Goal: Task Accomplishment & Management: Manage account settings

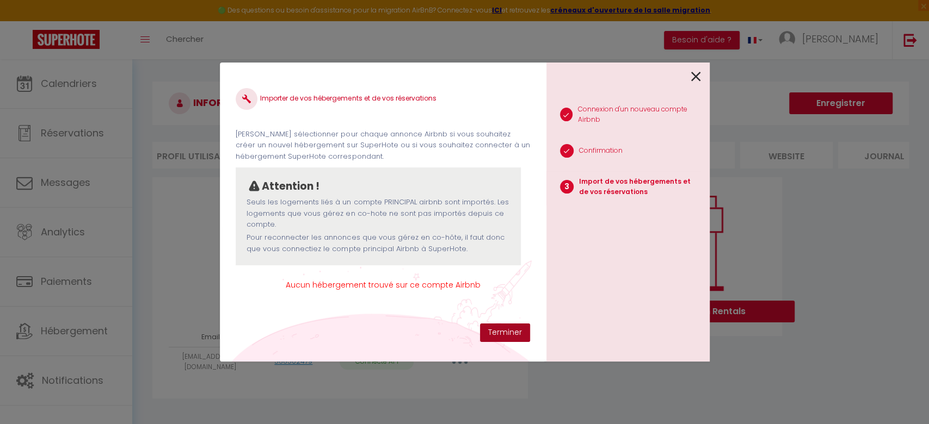
click at [492, 330] on button "Terminer" at bounding box center [505, 333] width 50 height 19
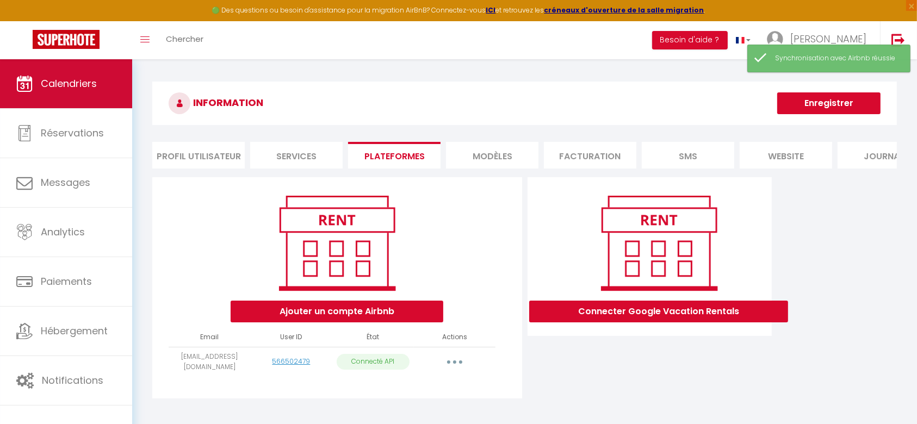
click at [42, 81] on span "Calendriers" at bounding box center [69, 84] width 56 height 14
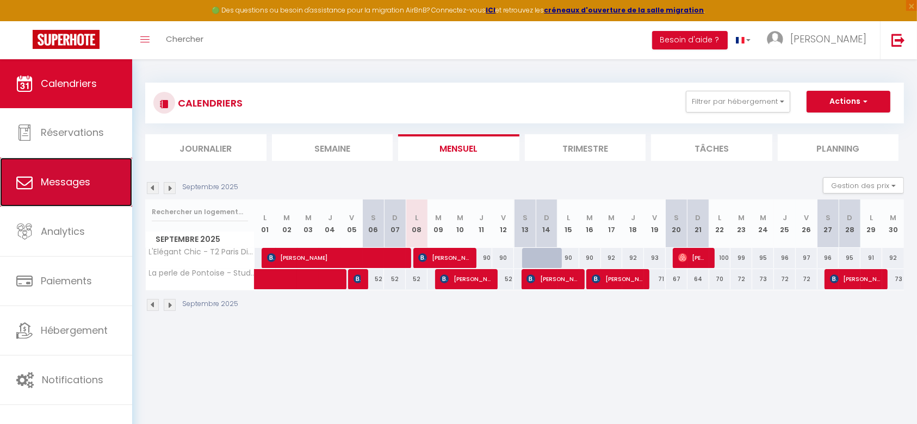
click at [50, 189] on link "Messages" at bounding box center [66, 182] width 132 height 49
select select "message"
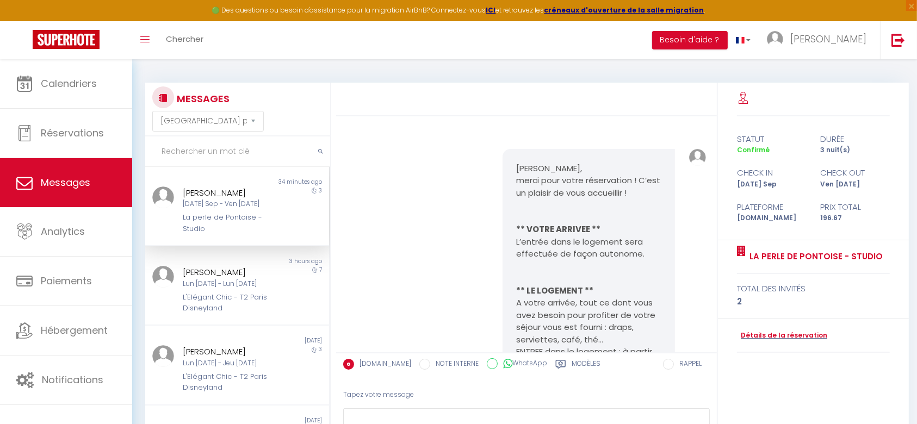
scroll to position [1782, 0]
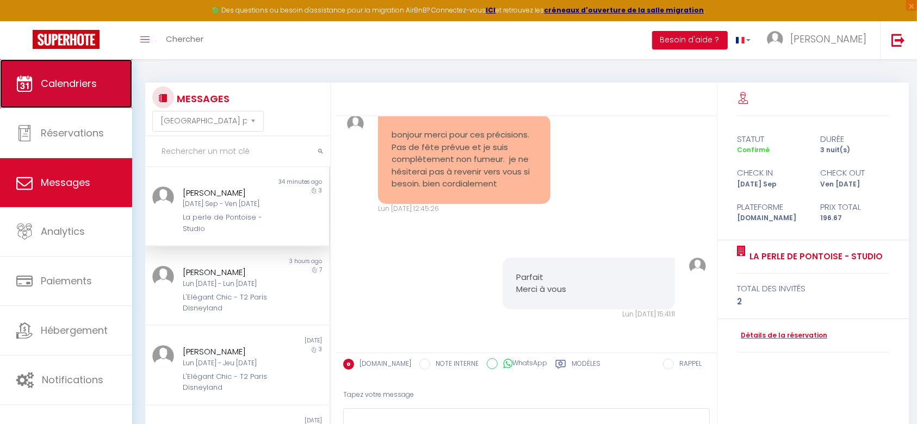
click at [45, 73] on link "Calendriers" at bounding box center [66, 83] width 132 height 49
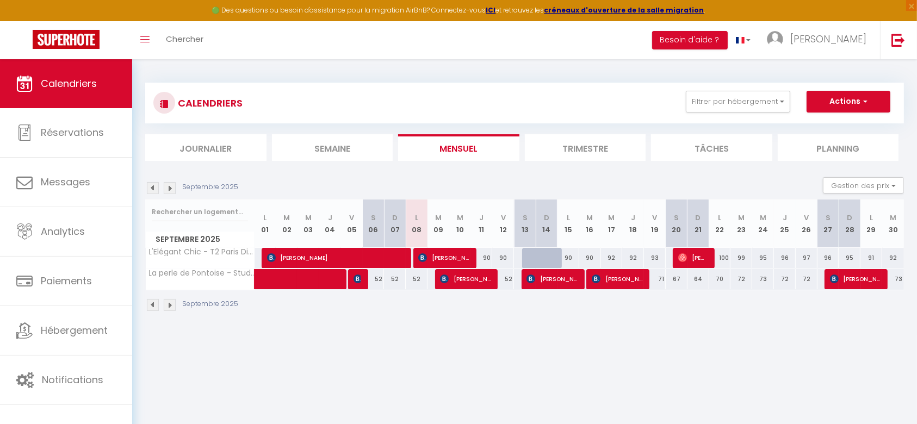
click at [169, 301] on img at bounding box center [170, 305] width 12 height 12
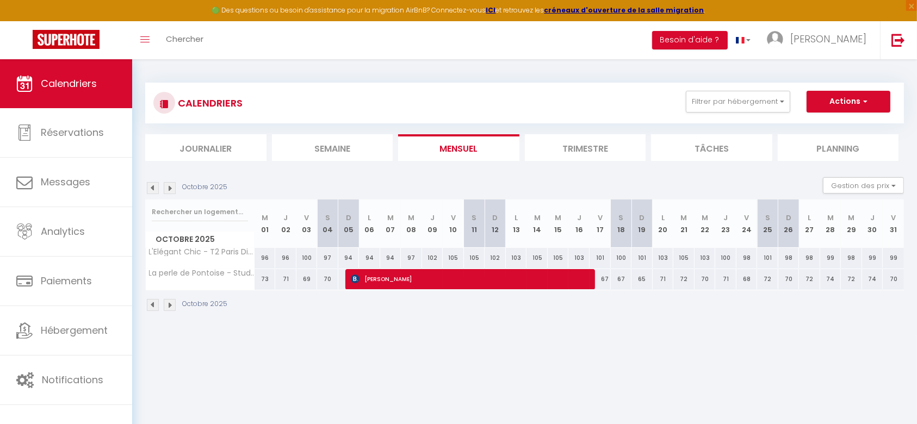
click at [152, 303] on img at bounding box center [153, 305] width 12 height 12
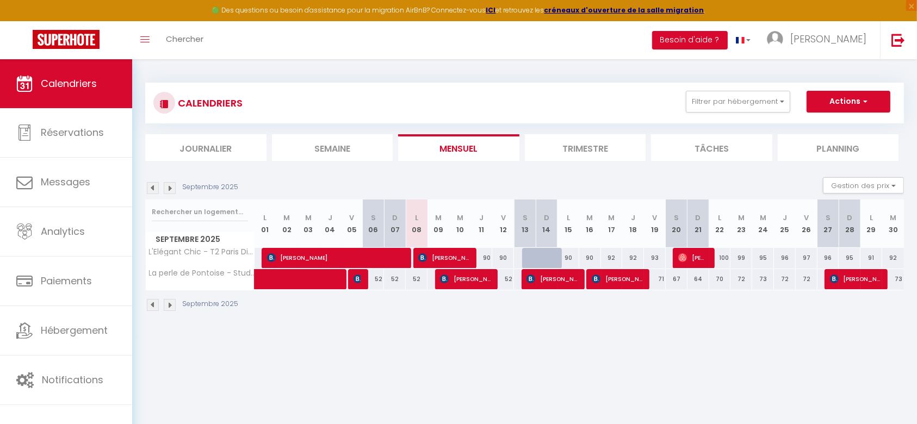
click at [172, 306] on img at bounding box center [170, 305] width 12 height 12
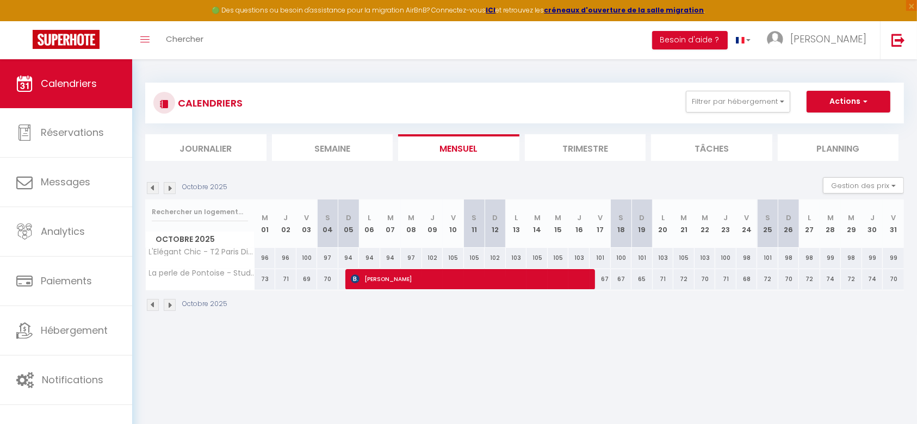
click at [172, 306] on img at bounding box center [170, 305] width 12 height 12
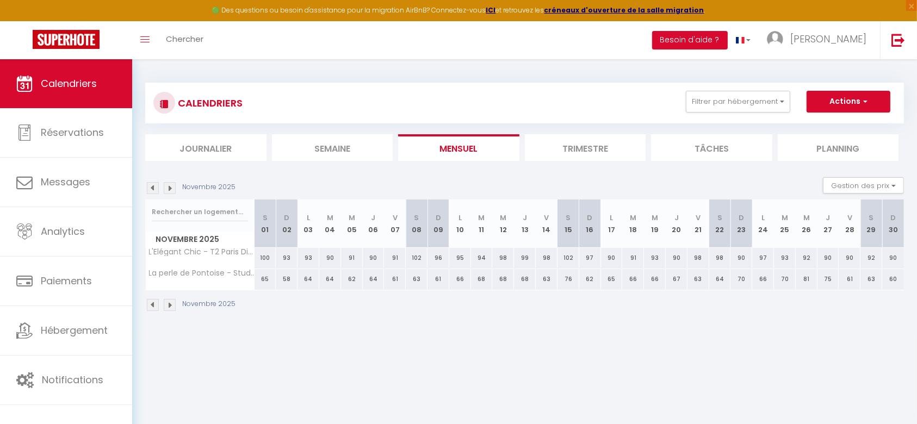
click at [152, 303] on img at bounding box center [153, 305] width 12 height 12
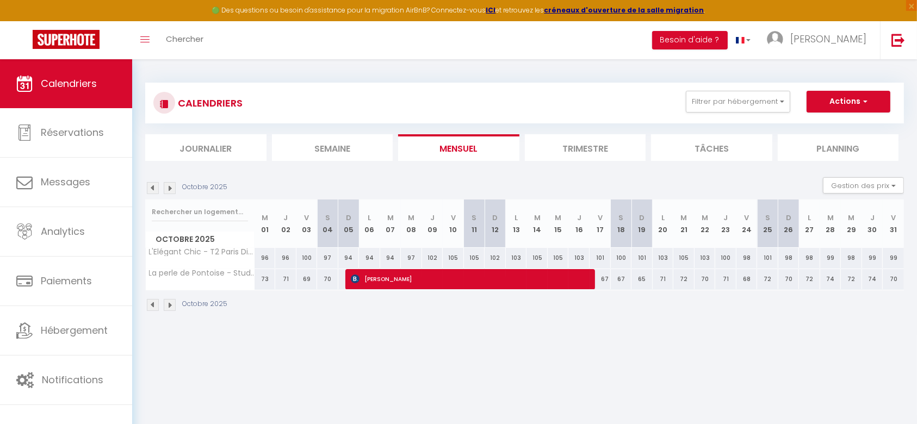
click at [152, 303] on img at bounding box center [153, 305] width 12 height 12
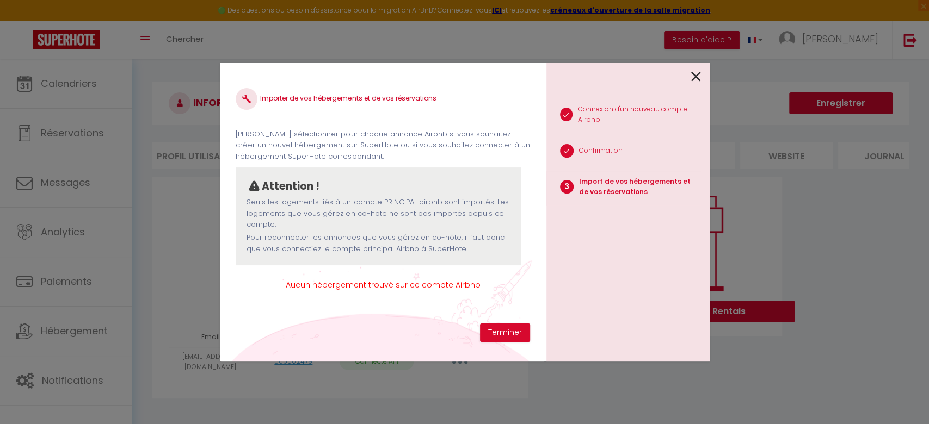
click at [391, 287] on span "Aucun hébergement trouvé sur ce compte Airbnb" at bounding box center [383, 285] width 294 height 12
click at [695, 79] on icon at bounding box center [696, 77] width 10 height 16
